Goal: Transaction & Acquisition: Purchase product/service

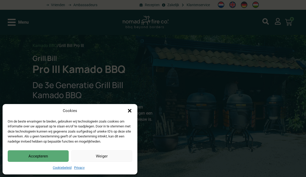
click at [61, 154] on button "Accepteren" at bounding box center [38, 156] width 61 height 12
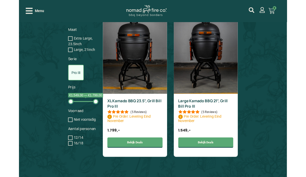
scroll to position [427, 0]
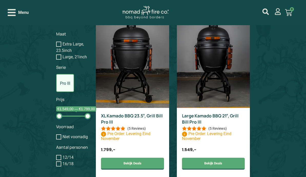
click at [215, 164] on link "Bekijk Deals" at bounding box center [213, 163] width 63 height 12
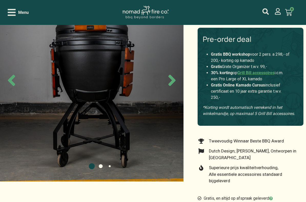
scroll to position [56, 0]
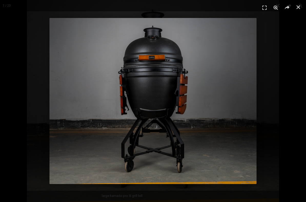
click at [222, 124] on img "1 / 1" at bounding box center [152, 101] width 207 height 166
click at [241, 102] on img "1 / 1" at bounding box center [152, 101] width 207 height 166
click at [264, 81] on div "1 / 1" at bounding box center [153, 101] width 270 height 166
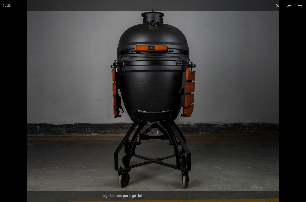
click at [273, 54] on img at bounding box center [153, 101] width 252 height 202
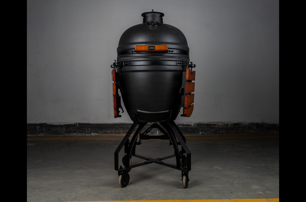
click at [284, 52] on div at bounding box center [180, 101] width 306 height 202
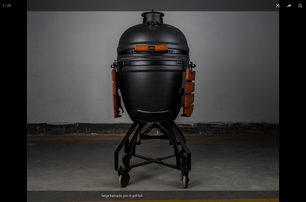
click at [295, 64] on div at bounding box center [180, 101] width 306 height 202
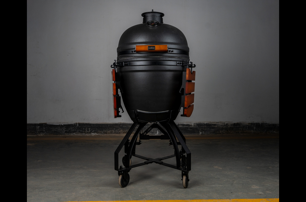
click at [245, 56] on img at bounding box center [153, 101] width 252 height 202
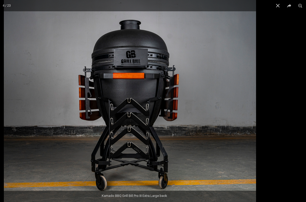
click at [178, 136] on img at bounding box center [130, 101] width 252 height 202
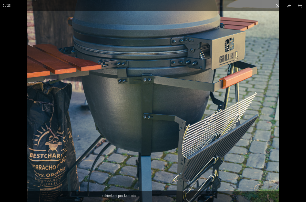
click at [173, 153] on img at bounding box center [153, 101] width 252 height 202
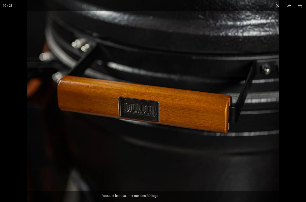
click at [164, 151] on img at bounding box center [153, 101] width 252 height 202
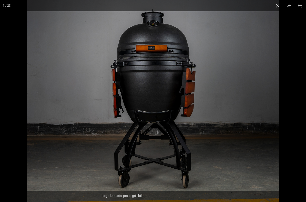
click at [161, 164] on img at bounding box center [153, 101] width 252 height 202
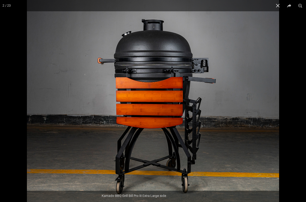
click at [156, 168] on img at bounding box center [153, 101] width 252 height 202
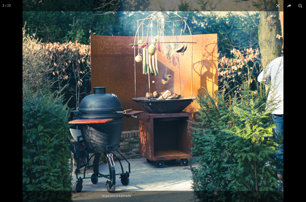
click at [277, 6] on button "Close (Esc)" at bounding box center [277, 5] width 11 height 11
